Goal: Information Seeking & Learning: Learn about a topic

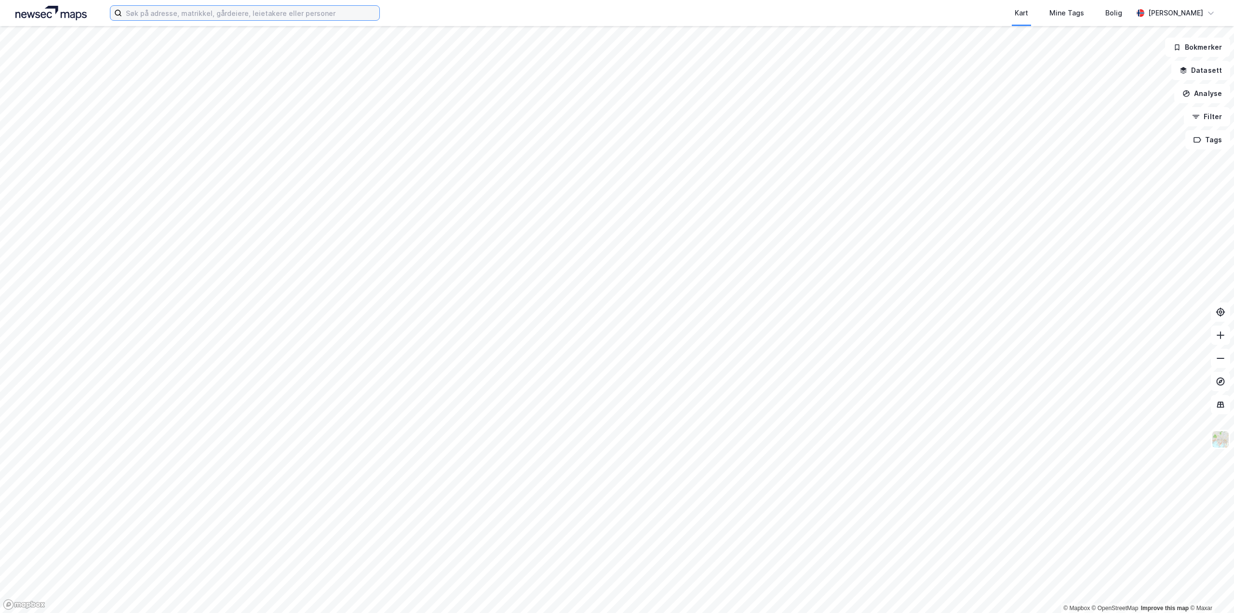
click at [284, 14] on input at bounding box center [251, 13] width 258 height 14
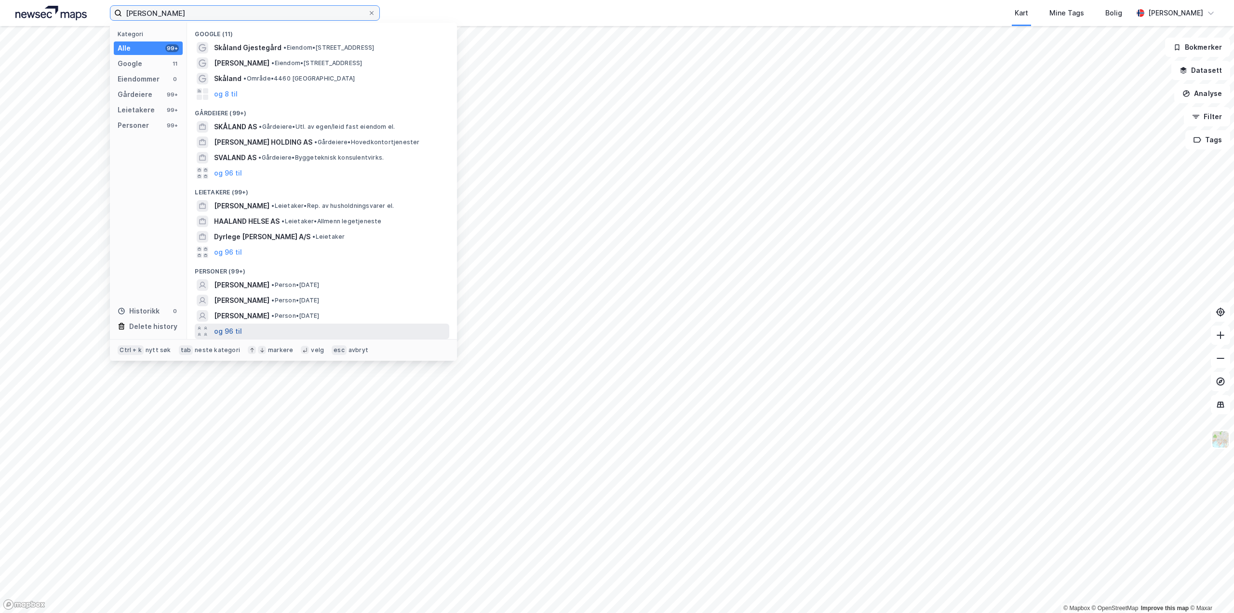
type input "[PERSON_NAME]"
click at [236, 326] on button "og 96 til" at bounding box center [228, 331] width 28 height 12
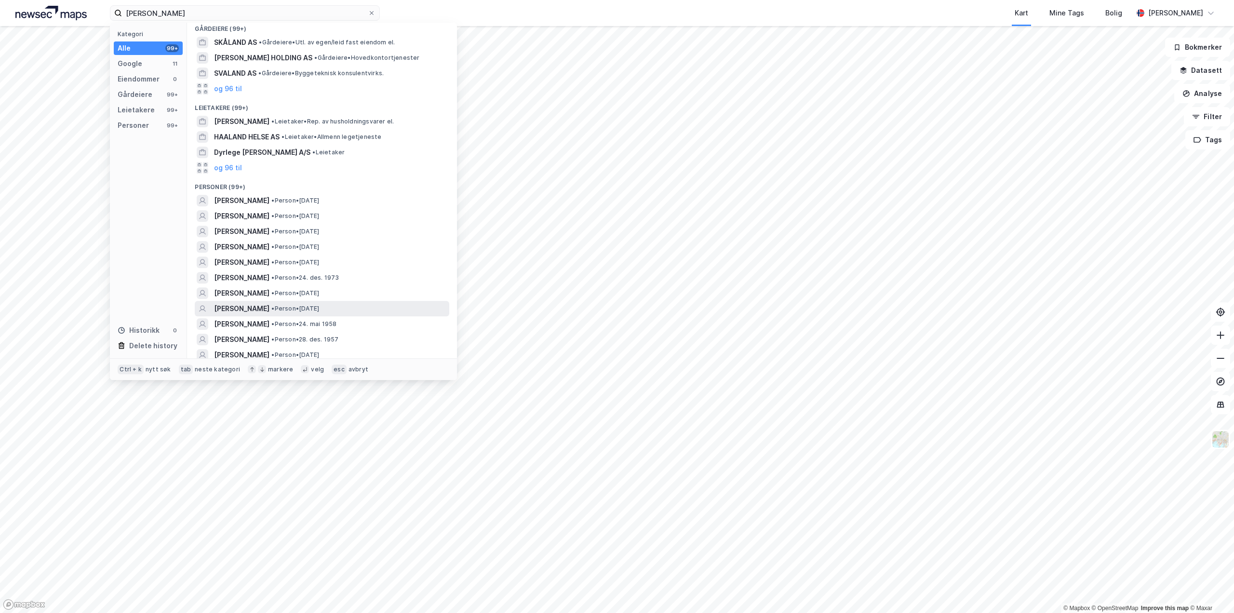
scroll to position [96, 0]
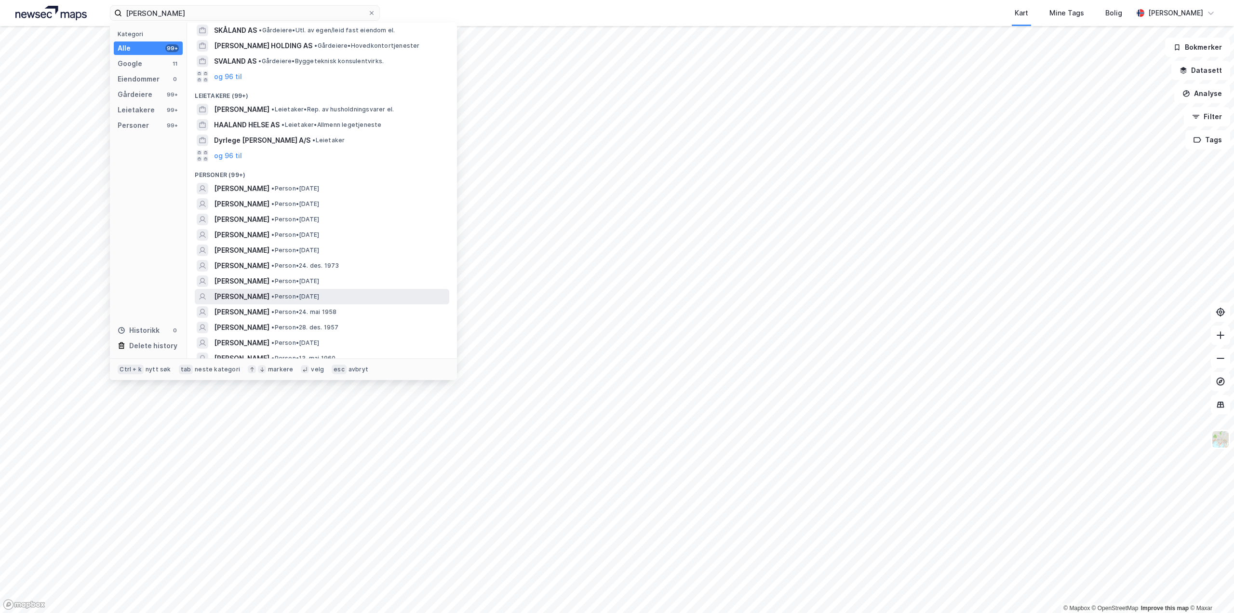
click at [247, 294] on span "[PERSON_NAME]" at bounding box center [241, 297] width 55 height 12
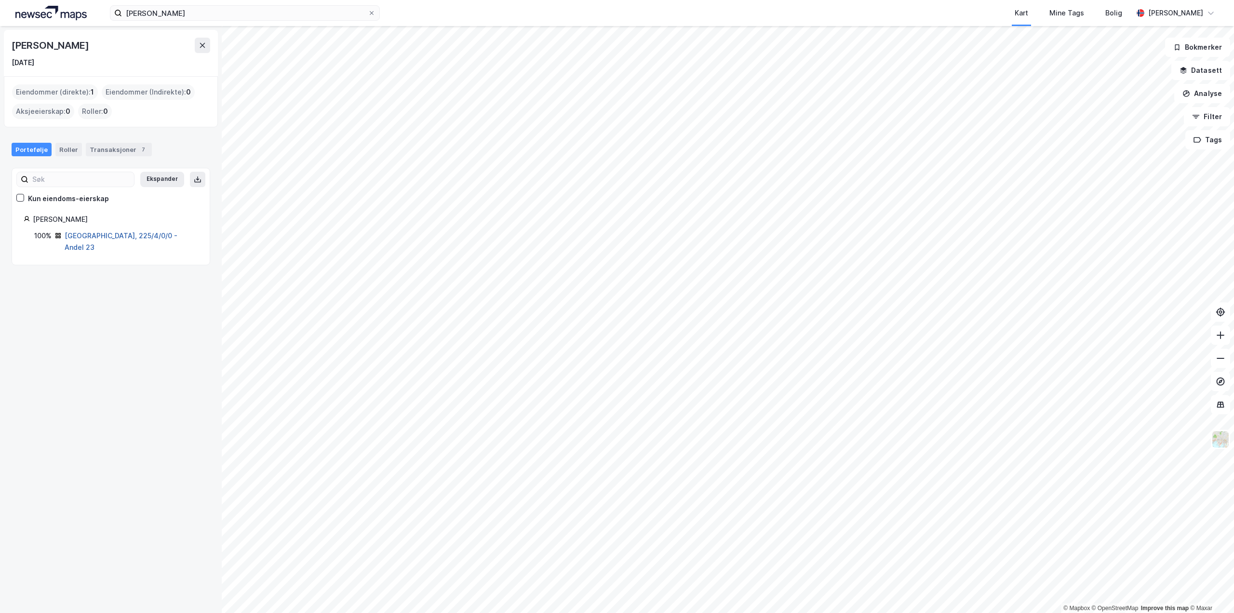
click at [108, 235] on link "[GEOGRAPHIC_DATA], 225/4/0/0 - Andel 23" at bounding box center [121, 241] width 113 height 20
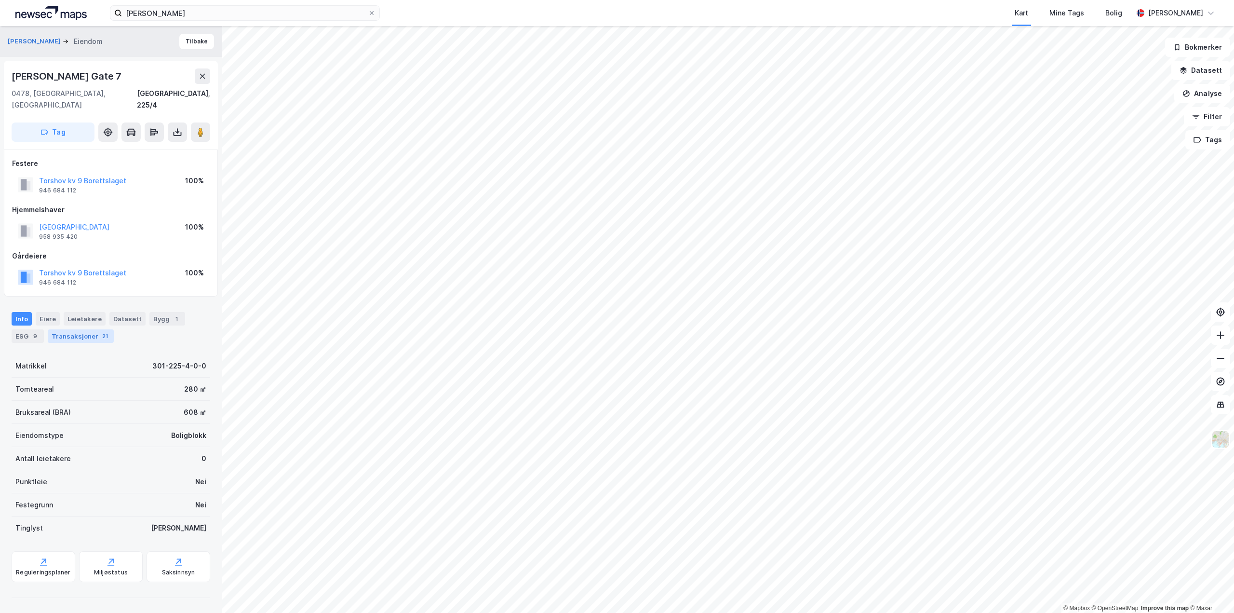
click at [79, 329] on div "Transaksjoner 21" at bounding box center [81, 336] width 66 height 14
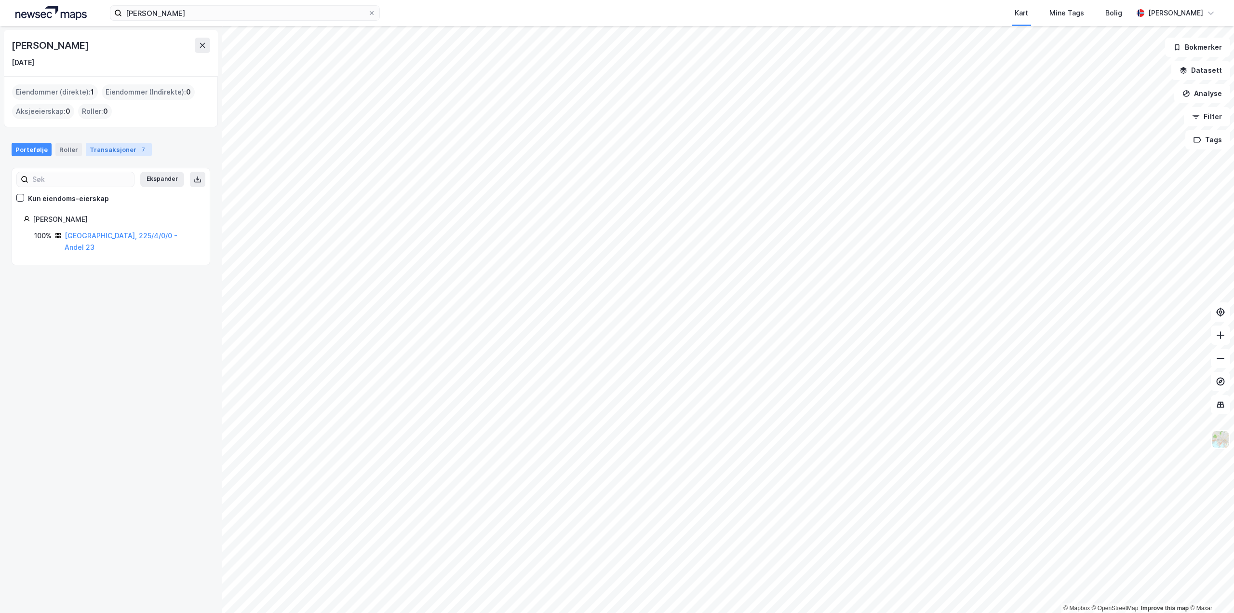
click at [117, 143] on div "Transaksjoner 7" at bounding box center [119, 150] width 66 height 14
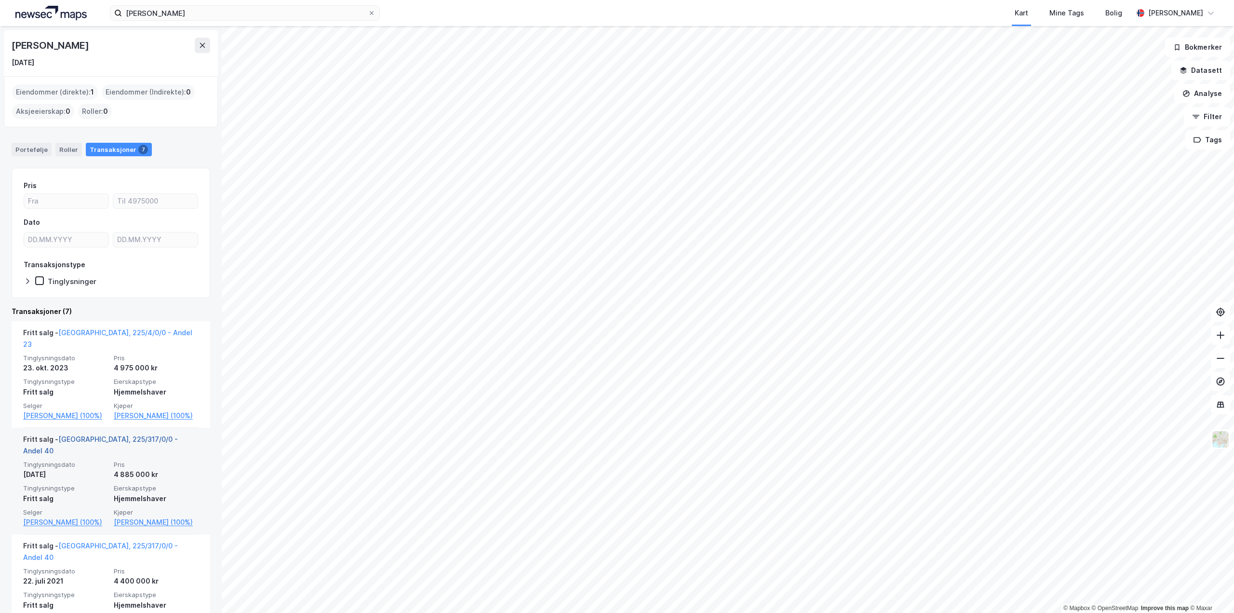
click at [106, 440] on link "[GEOGRAPHIC_DATA], 225/317/0/0 - Andel 40" at bounding box center [100, 445] width 155 height 20
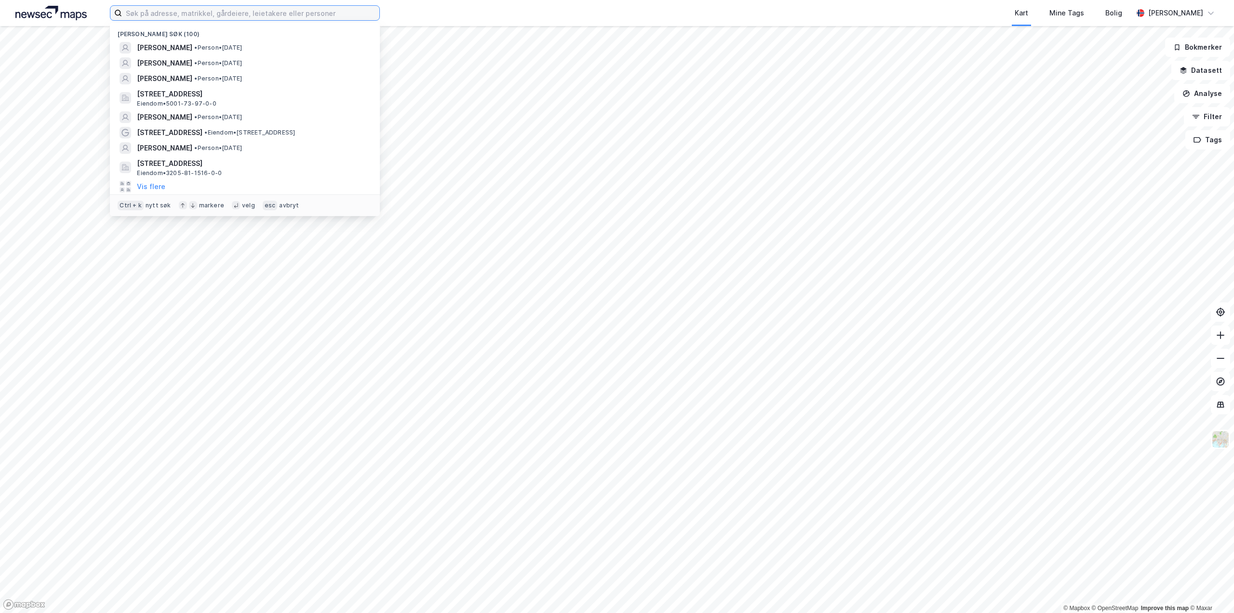
drag, startPoint x: 237, startPoint y: 17, endPoint x: 236, endPoint y: 10, distance: 6.8
click at [237, 17] on input at bounding box center [251, 13] width 258 height 14
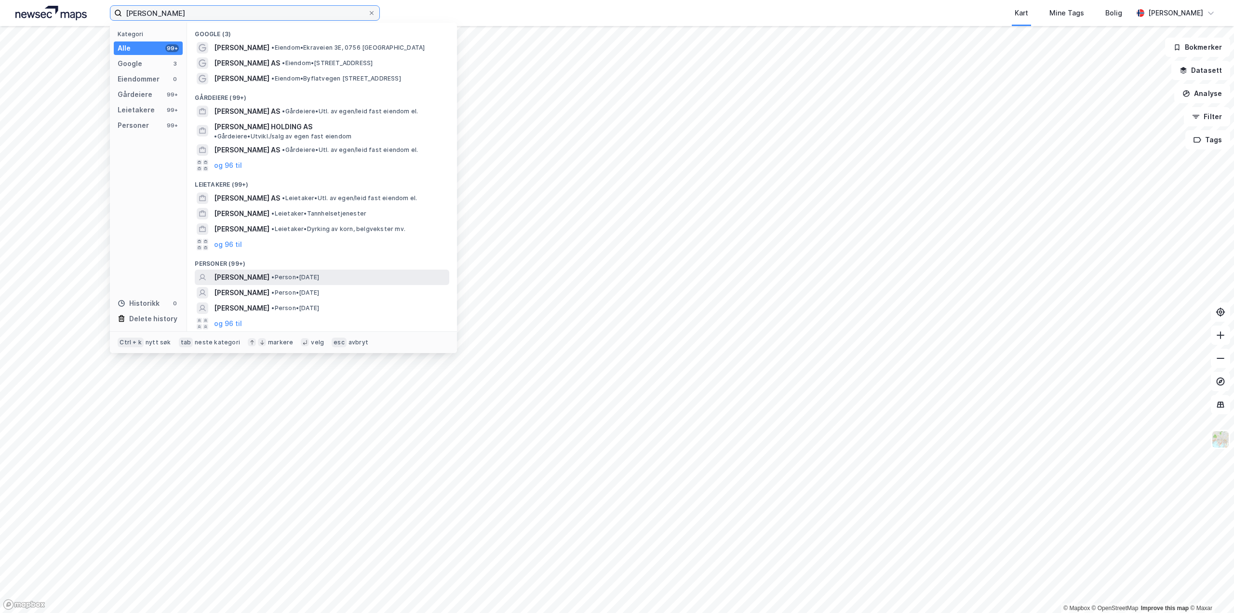
type input "stein erik hagen"
click at [274, 273] on span "•" at bounding box center [272, 276] width 3 height 7
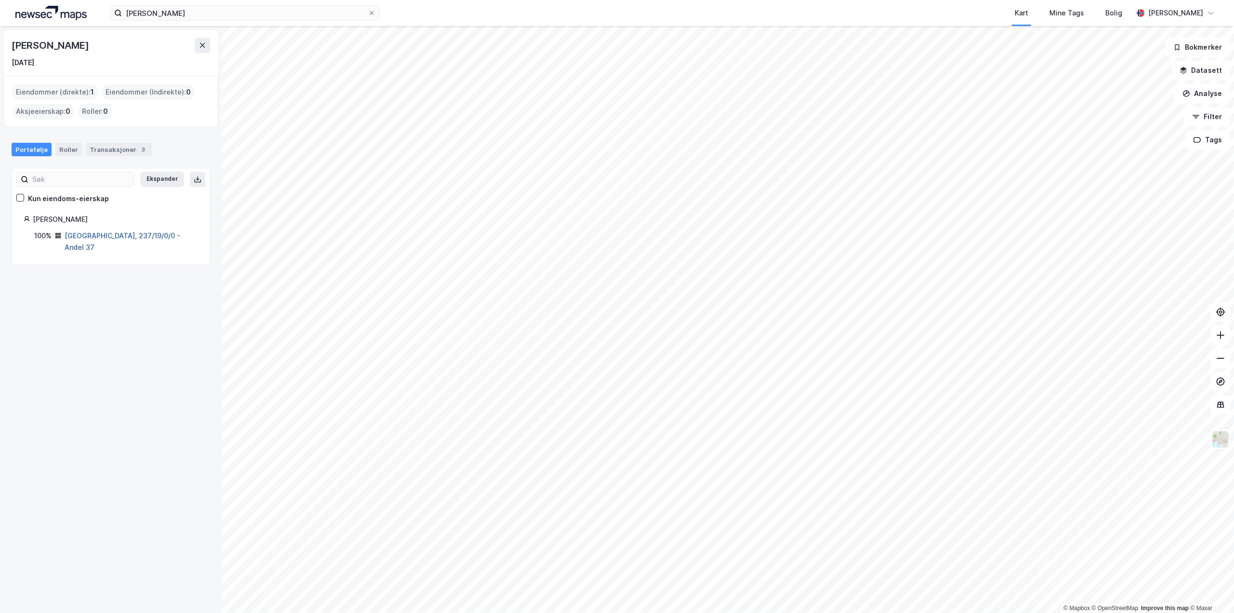
click at [135, 238] on link "Oslo, 237/19/0/0 - Andel 37" at bounding box center [123, 241] width 116 height 20
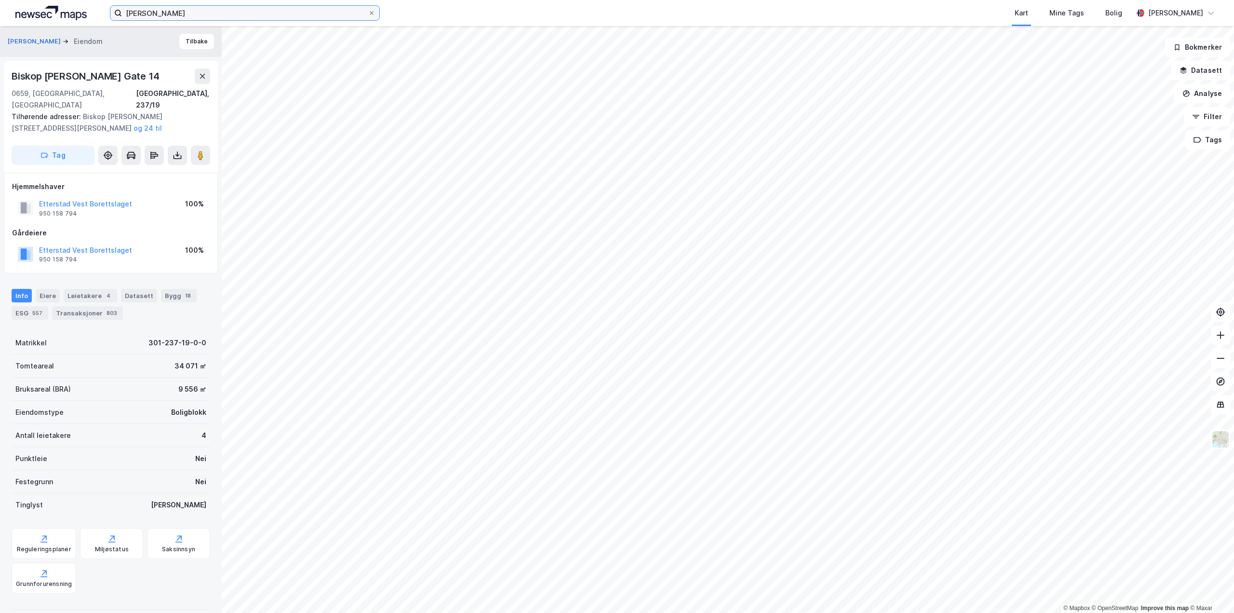
click at [191, 14] on input "stein erik hagen" at bounding box center [245, 13] width 246 height 14
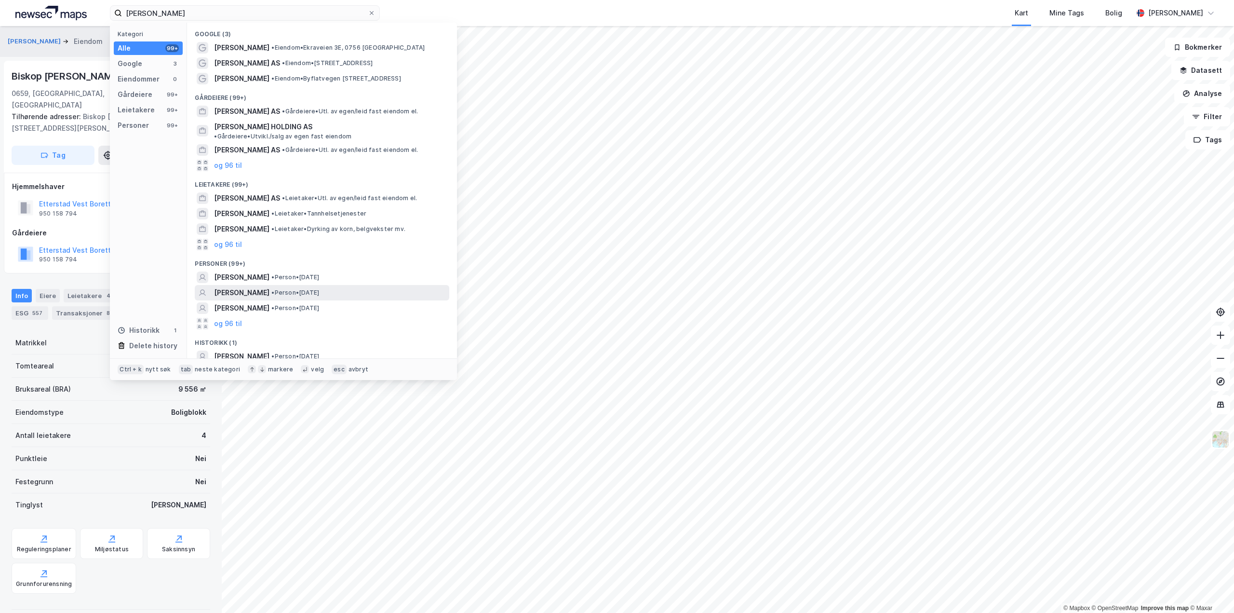
click at [267, 287] on span "STEIN ERIK HAGEN" at bounding box center [241, 293] width 55 height 12
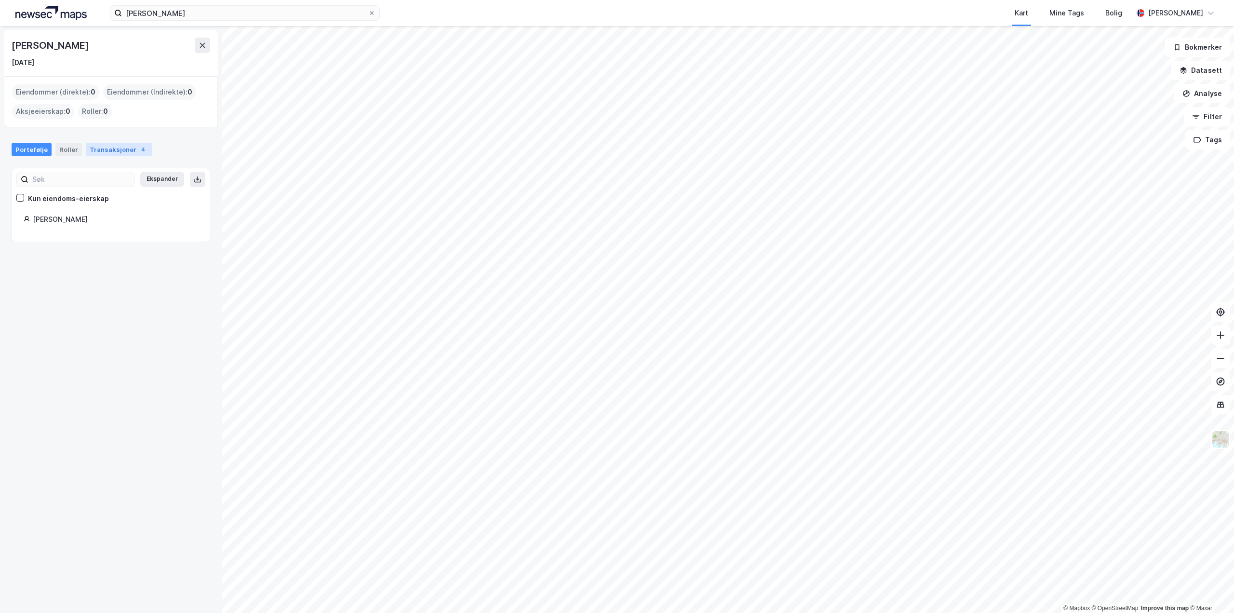
click at [113, 146] on div "Transaksjoner 4" at bounding box center [119, 150] width 66 height 14
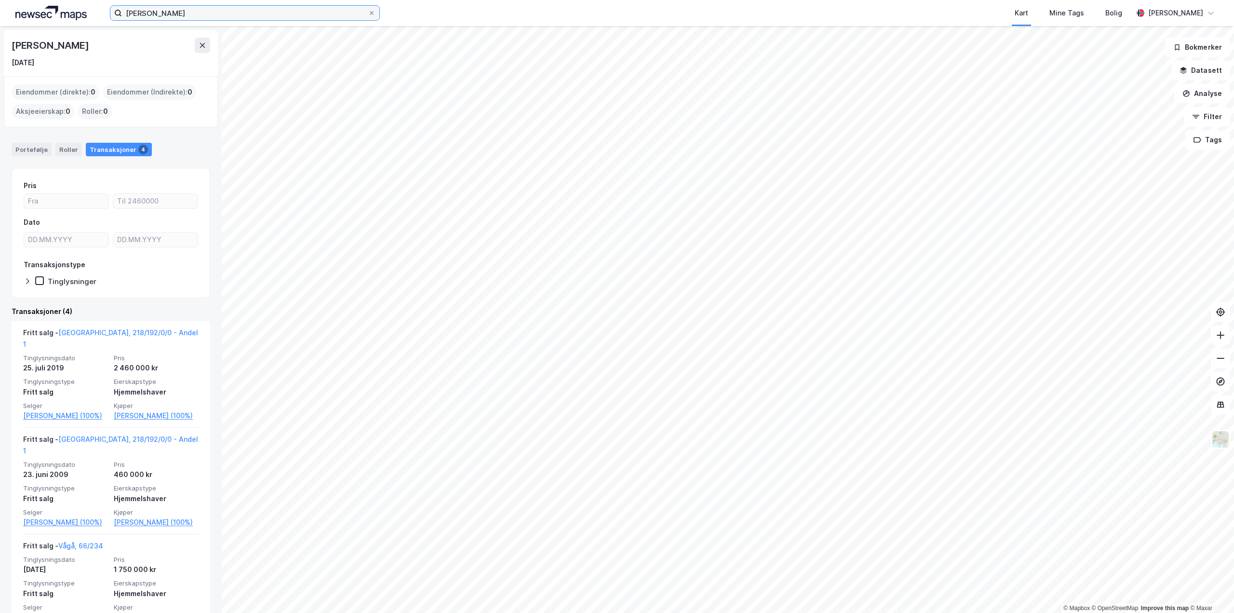
click at [210, 15] on input "stein erik hagen" at bounding box center [245, 13] width 246 height 14
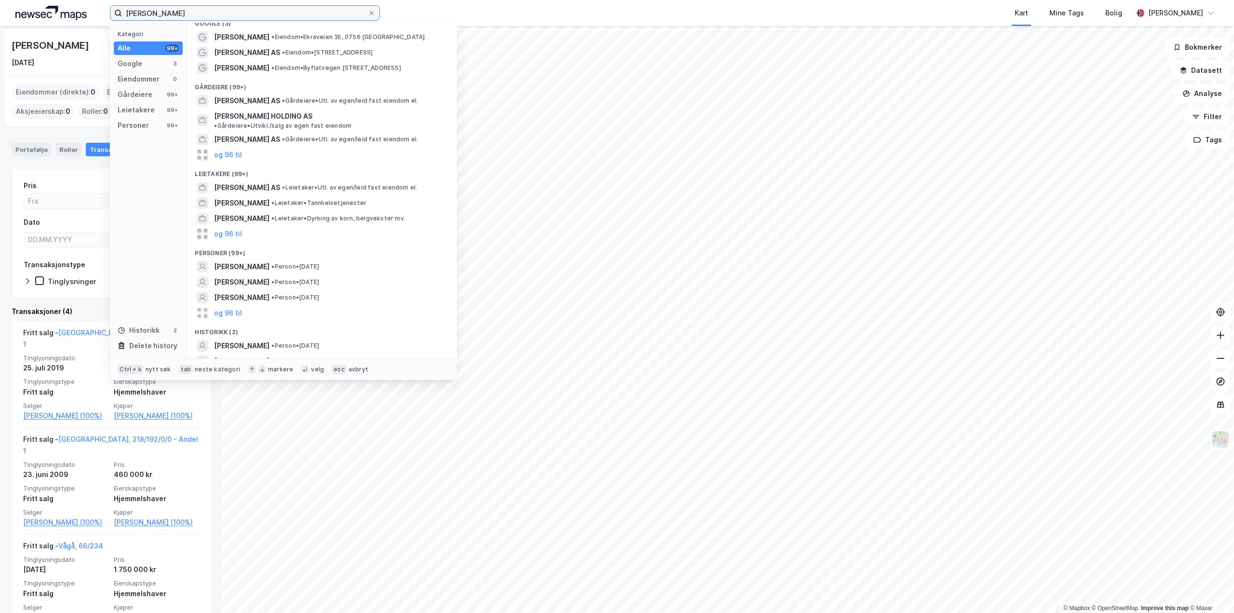
scroll to position [14, 0]
click at [230, 304] on button "og 96 til" at bounding box center [228, 310] width 28 height 12
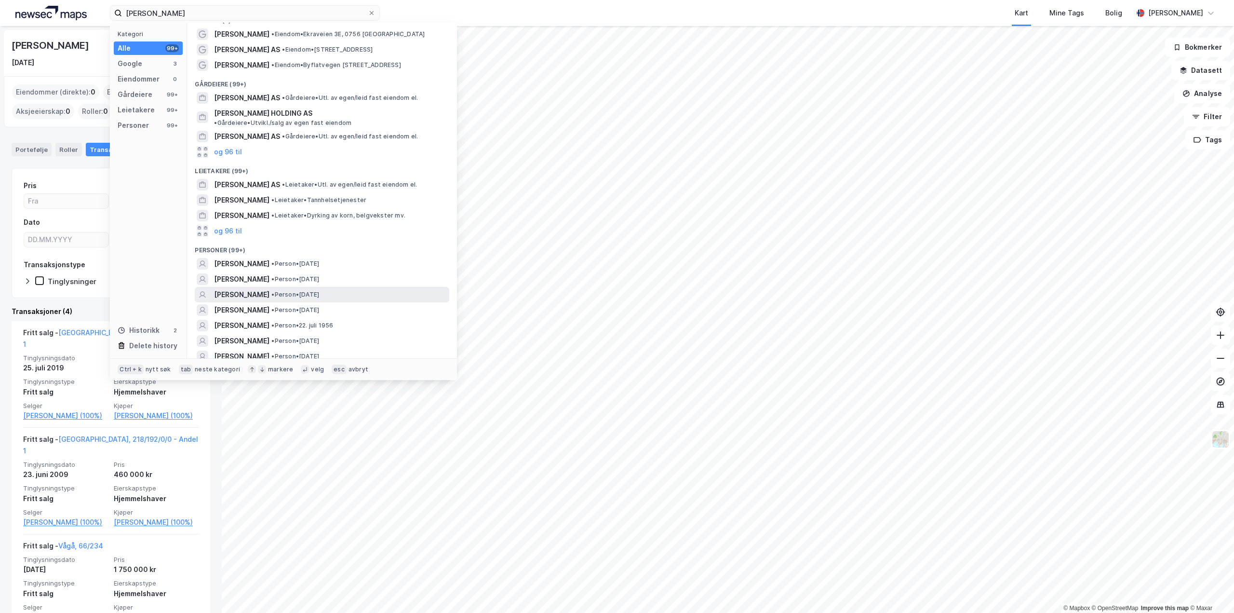
click at [242, 289] on span "STEIN ERIK HAGEN" at bounding box center [241, 295] width 55 height 12
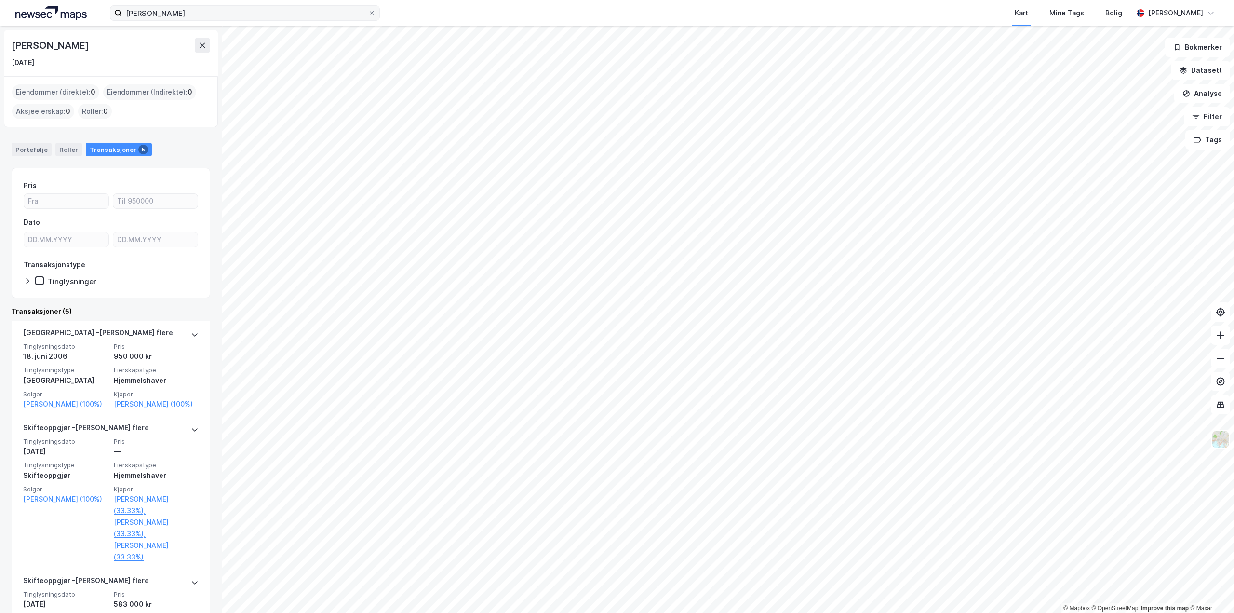
click at [316, 20] on label "stein erik hagen" at bounding box center [245, 12] width 270 height 15
click at [316, 20] on input "stein erik hagen" at bounding box center [245, 13] width 246 height 14
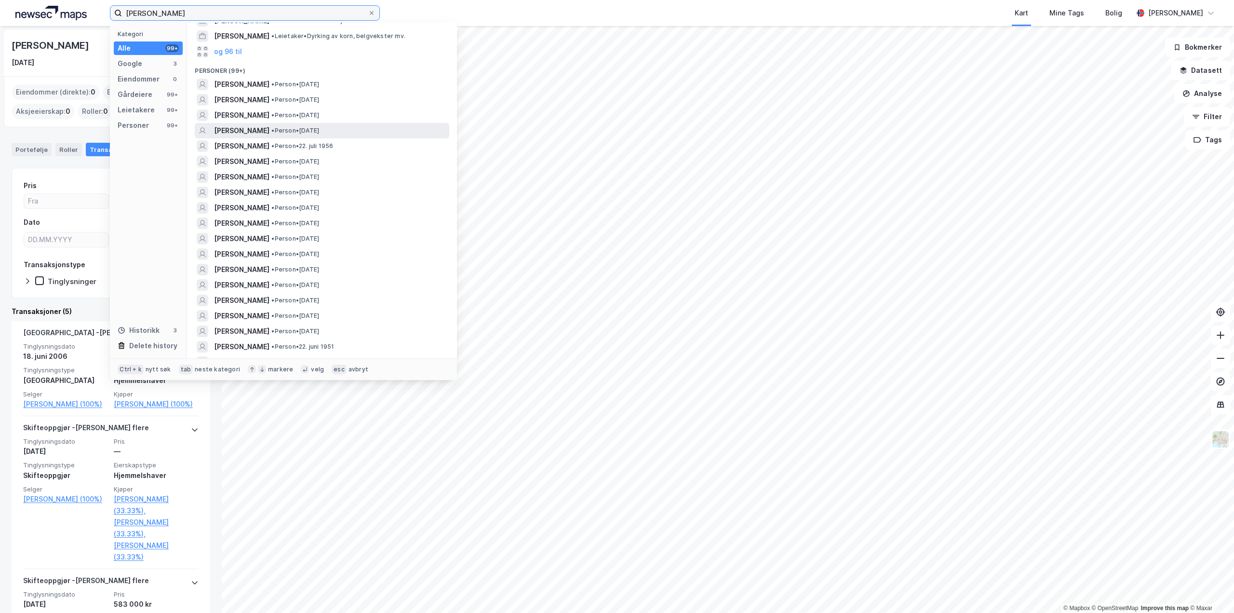
scroll to position [145, 0]
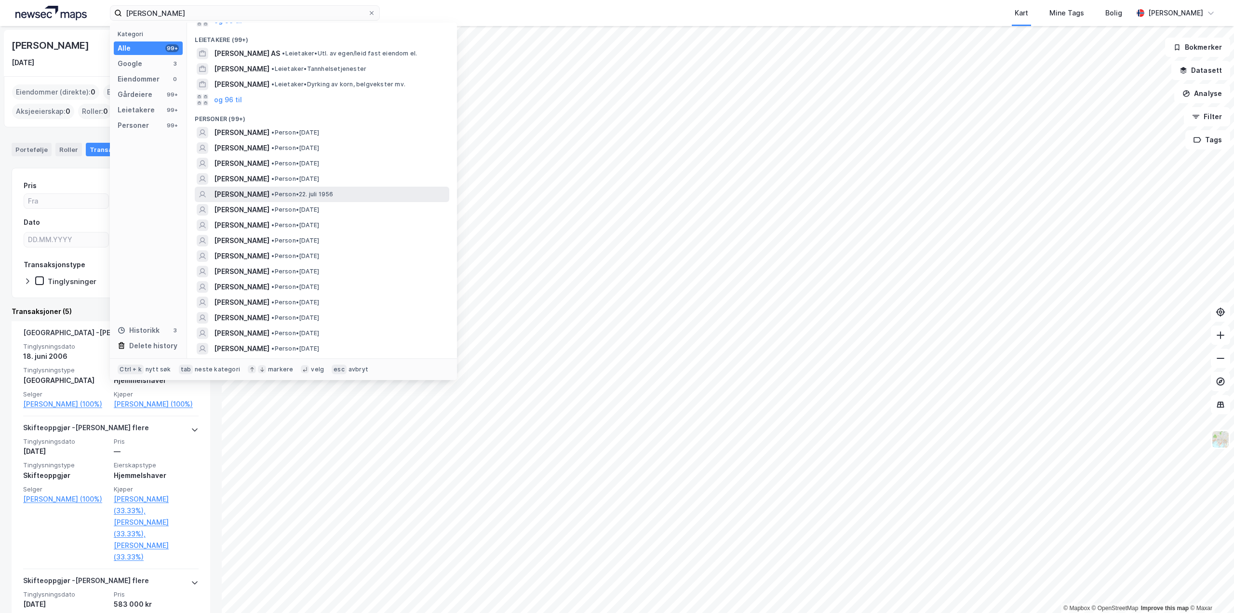
click at [294, 190] on span "• Person • 22. juli 1956" at bounding box center [302, 194] width 62 height 8
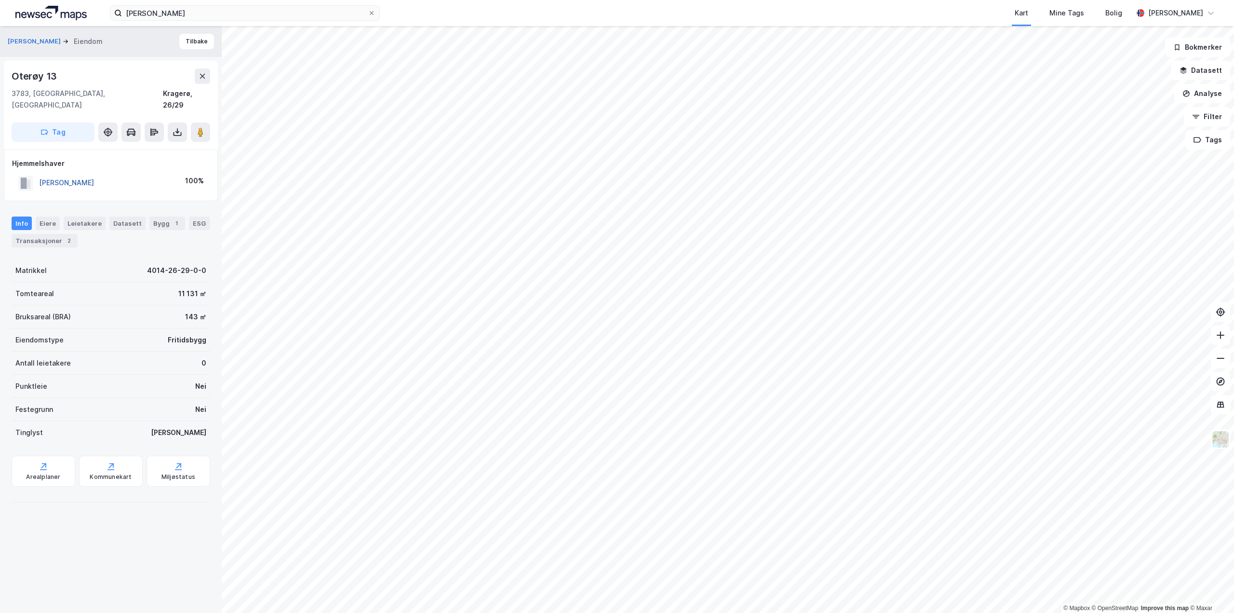
click at [0, 0] on button "HAGEN STEIN ERIK" at bounding box center [0, 0] width 0 height 0
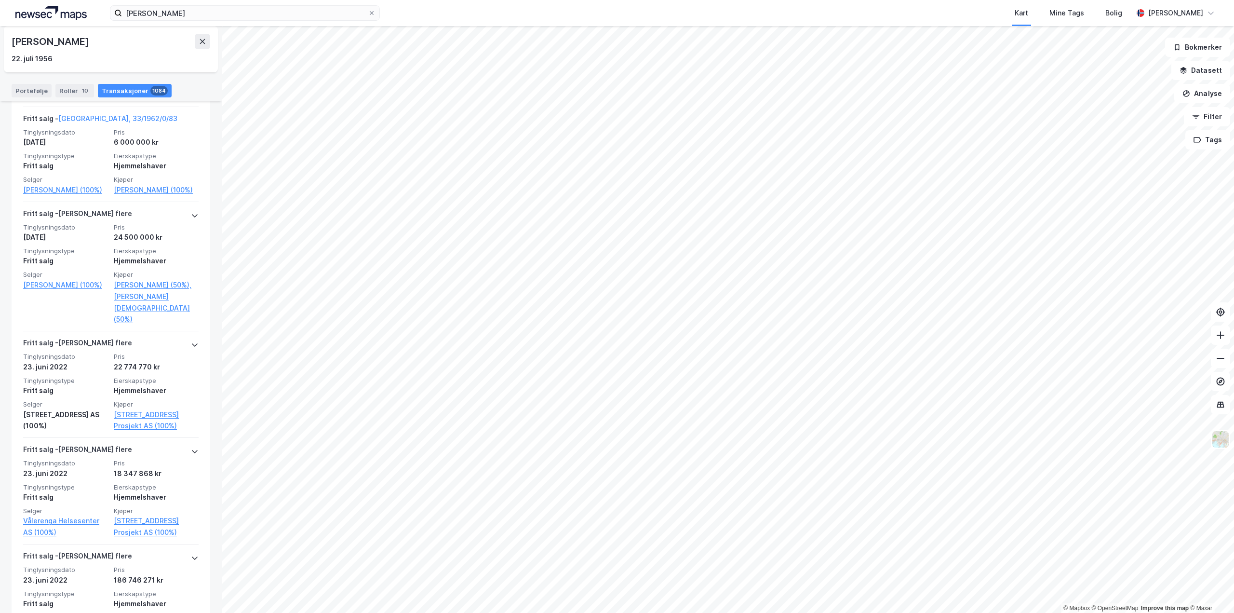
scroll to position [2707, 0]
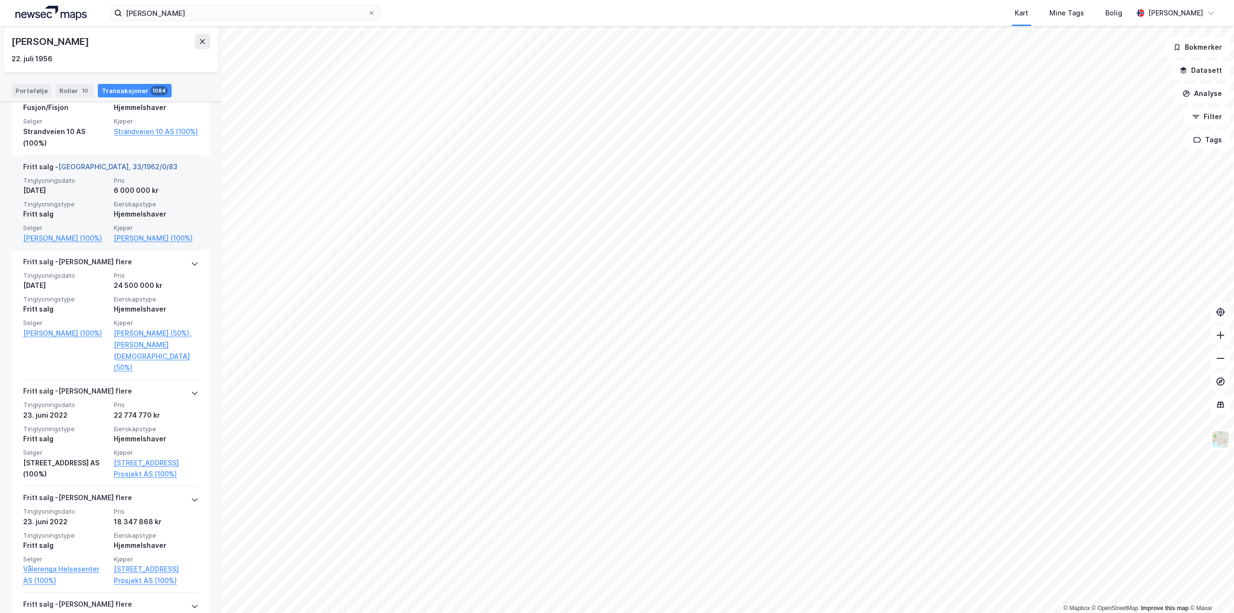
click at [101, 171] on link "Oslo, 33/1962/0/83" at bounding box center [117, 167] width 119 height 8
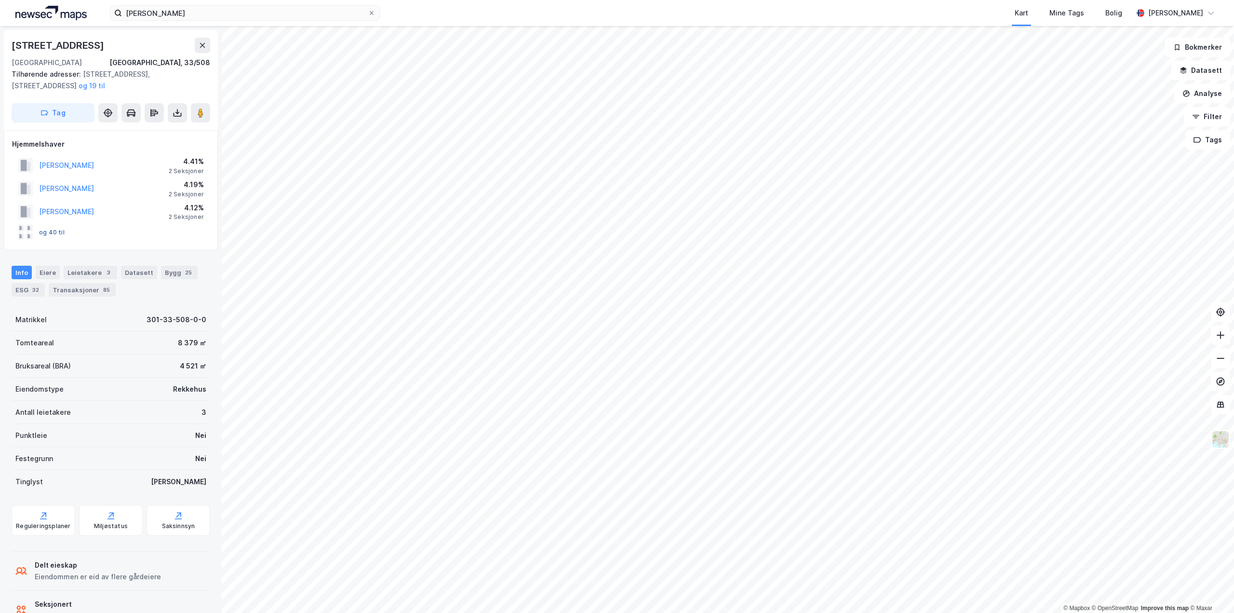
click at [0, 0] on button "og 40 til" at bounding box center [0, 0] width 0 height 0
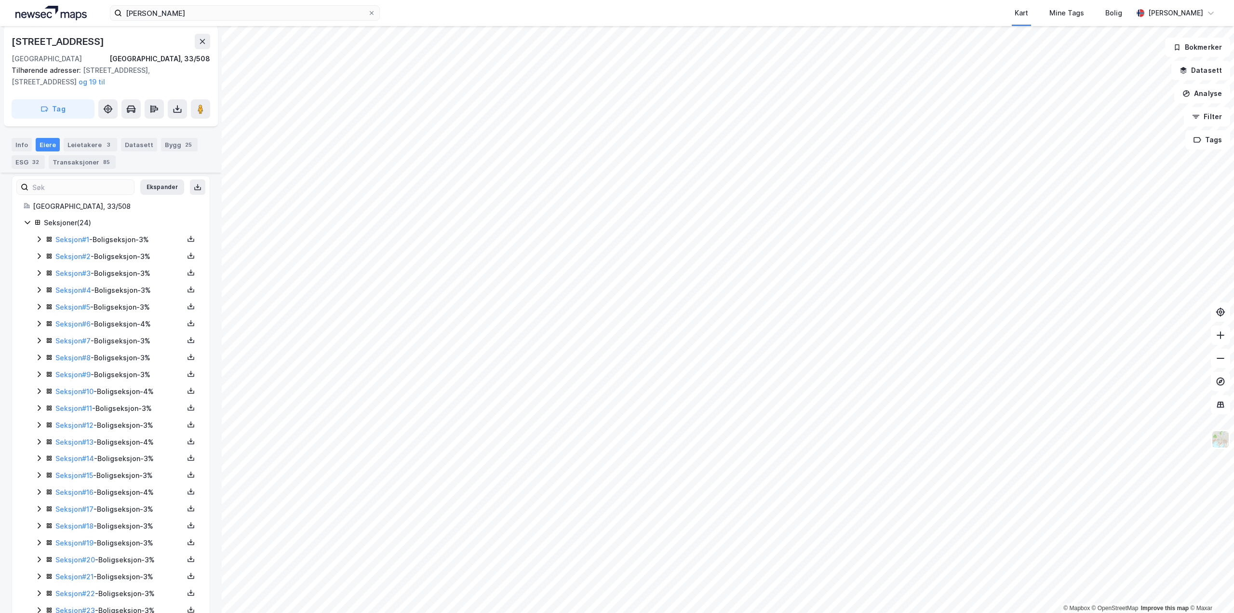
scroll to position [177, 0]
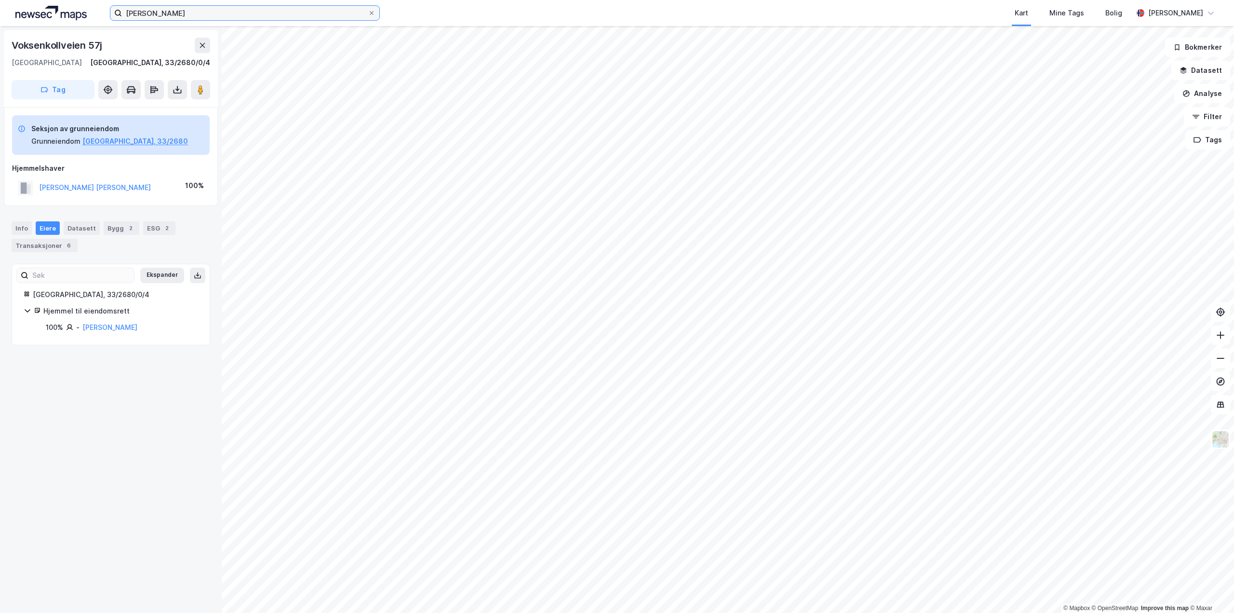
click at [166, 12] on input "stein erik hagen" at bounding box center [245, 13] width 246 height 14
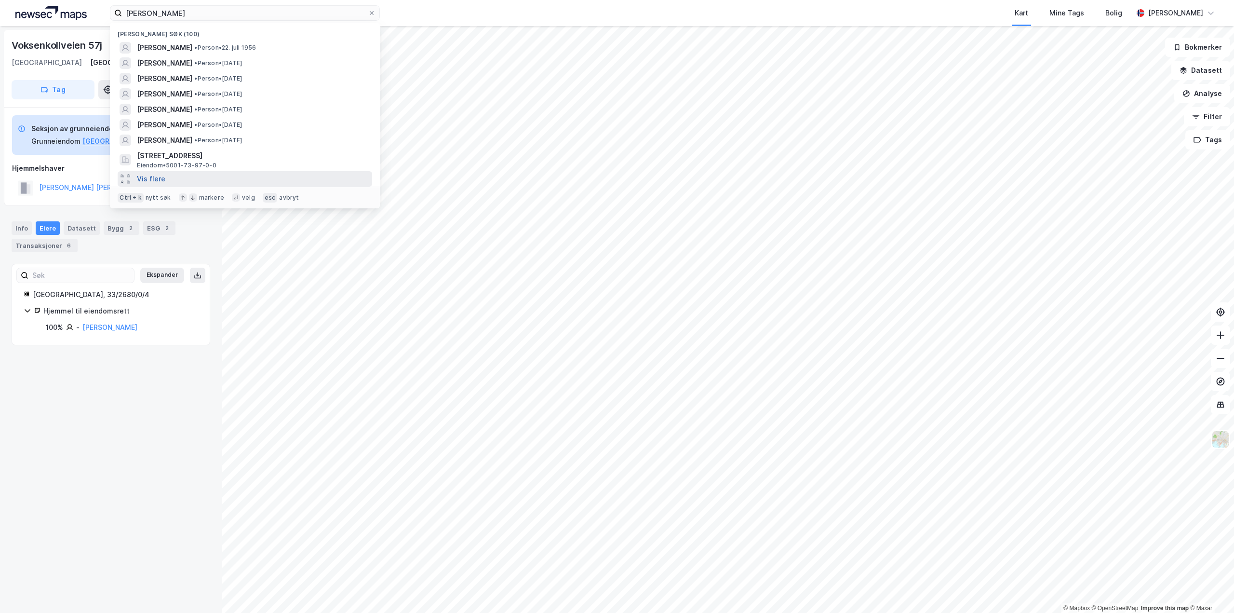
click at [160, 177] on button "Vis flere" at bounding box center [151, 179] width 28 height 12
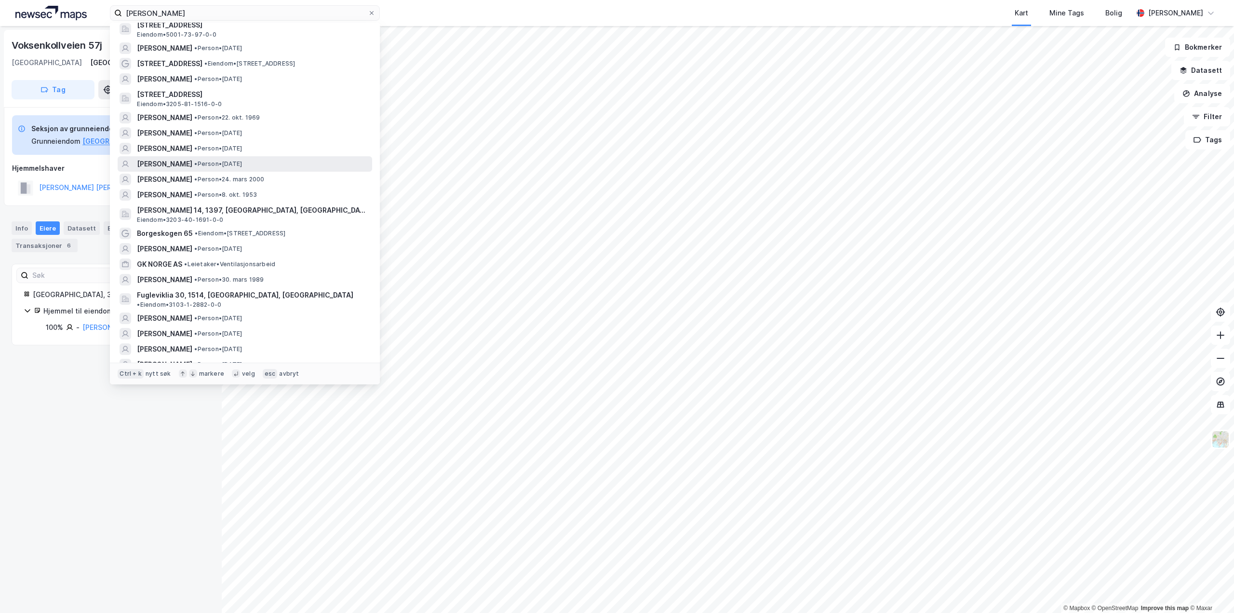
scroll to position [145, 0]
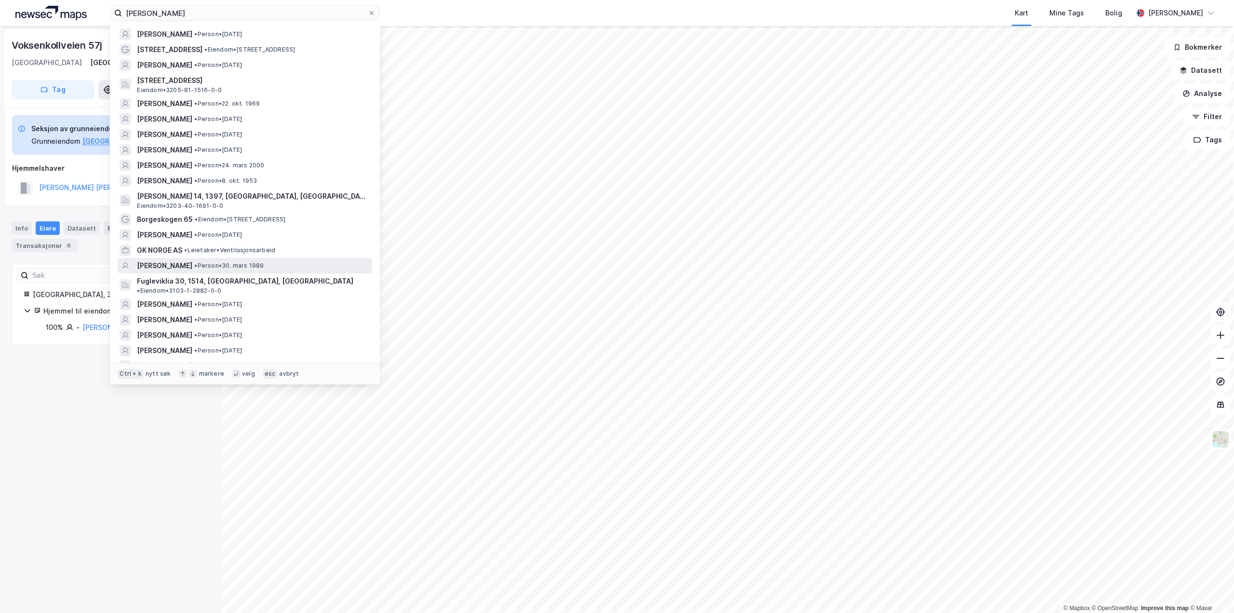
click at [197, 268] on span "•" at bounding box center [195, 265] width 3 height 7
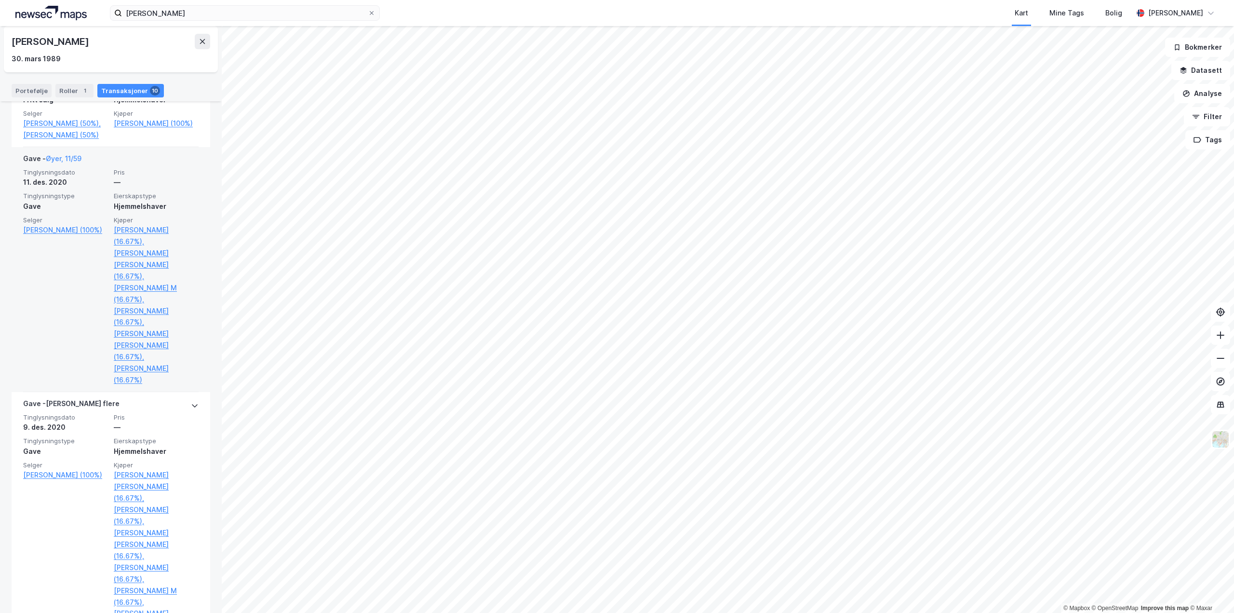
scroll to position [289, 0]
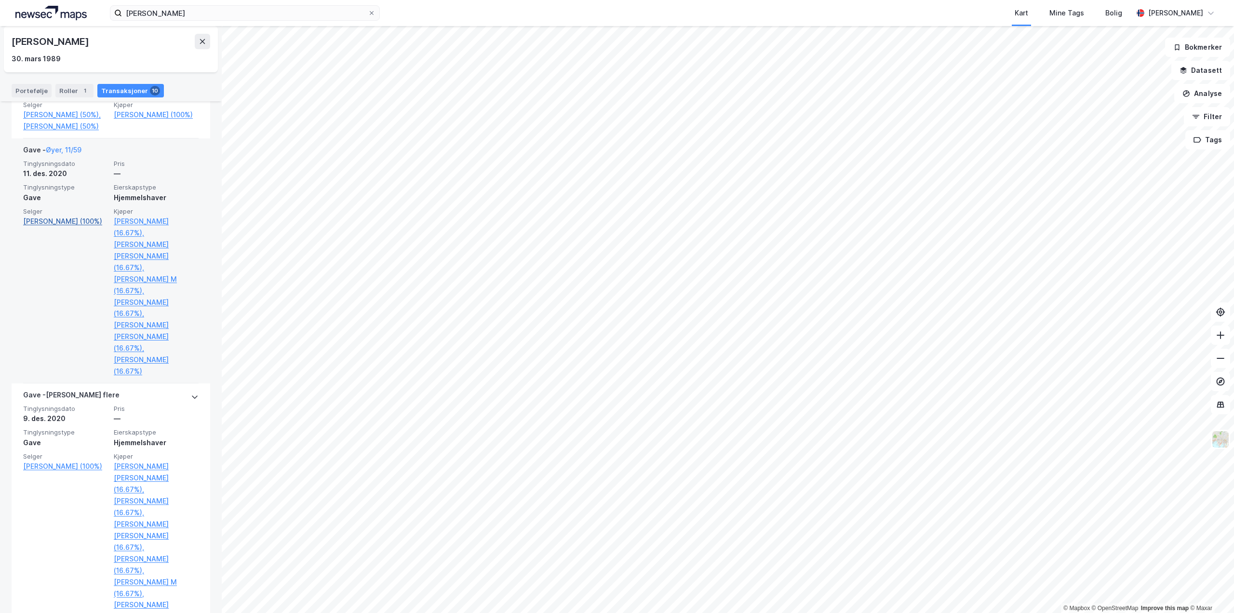
click at [70, 227] on link "Meyer Hans Otto (100%)" at bounding box center [65, 222] width 85 height 12
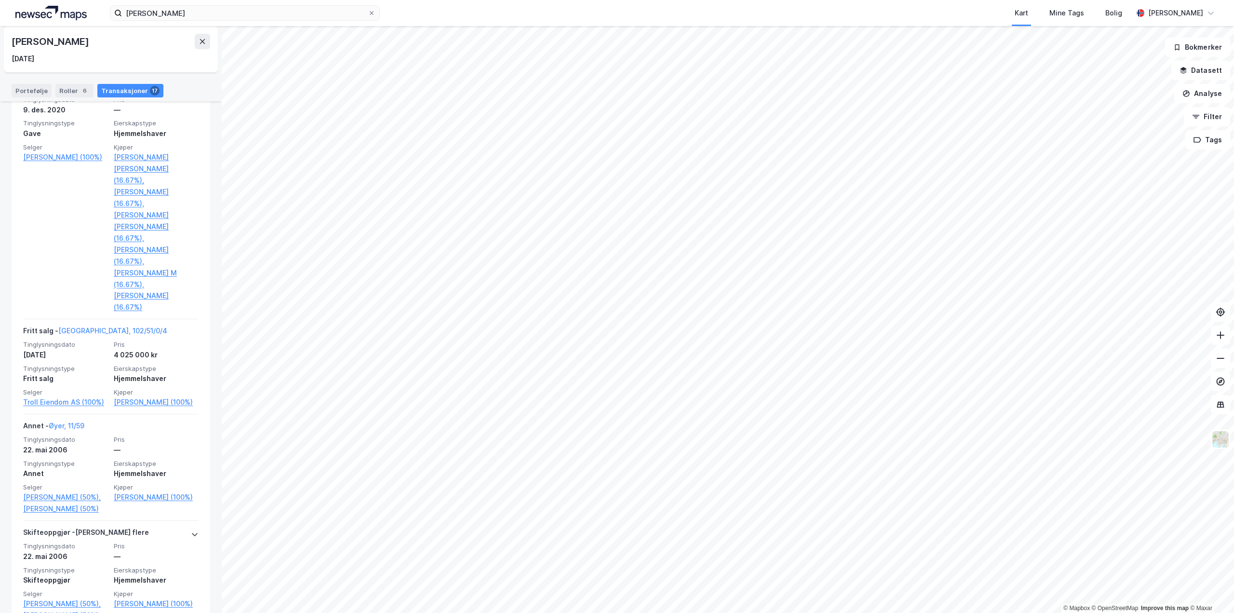
scroll to position [579, 0]
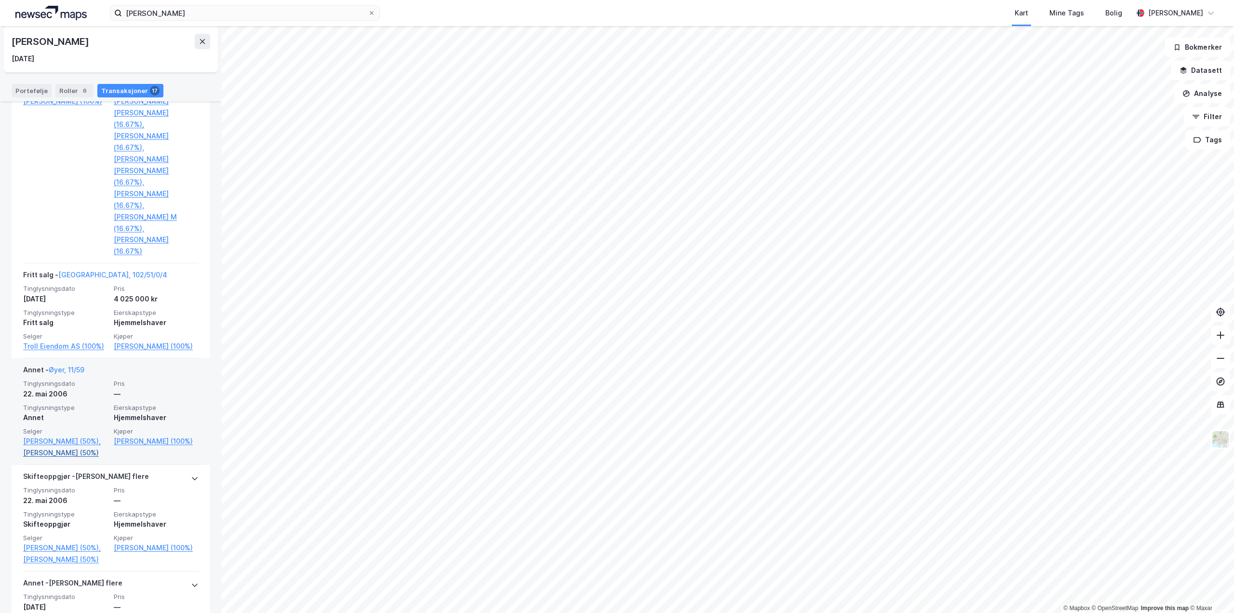
click at [69, 447] on link "Meyer Vibecke Eitzen (50%)" at bounding box center [65, 453] width 85 height 12
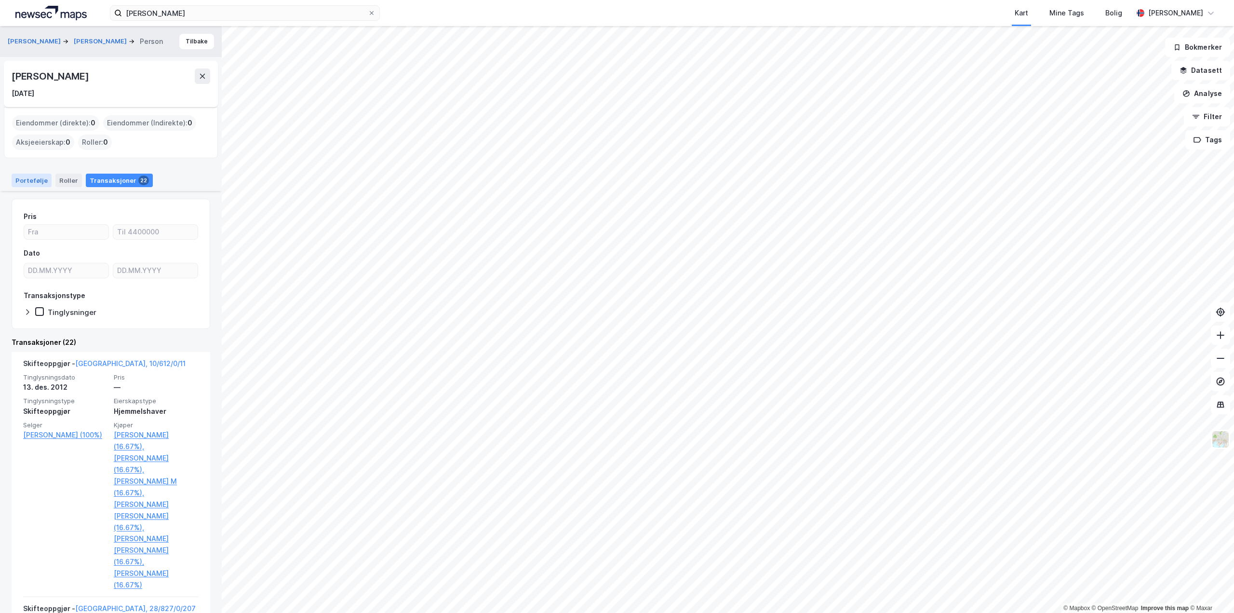
click at [32, 186] on div "Portefølje" at bounding box center [32, 181] width 40 height 14
